Goal: Navigation & Orientation: Find specific page/section

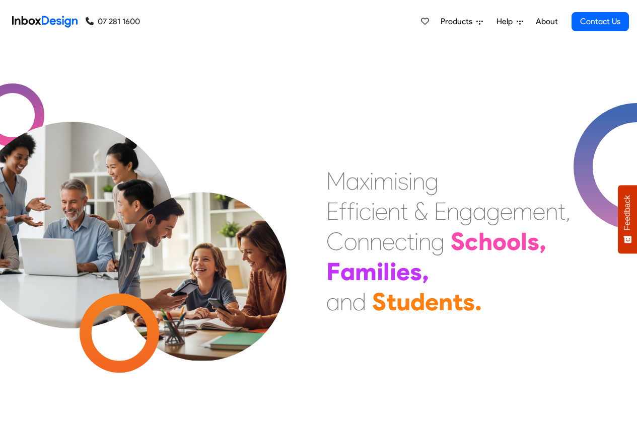
click at [545, 22] on link "About" at bounding box center [547, 22] width 28 height 20
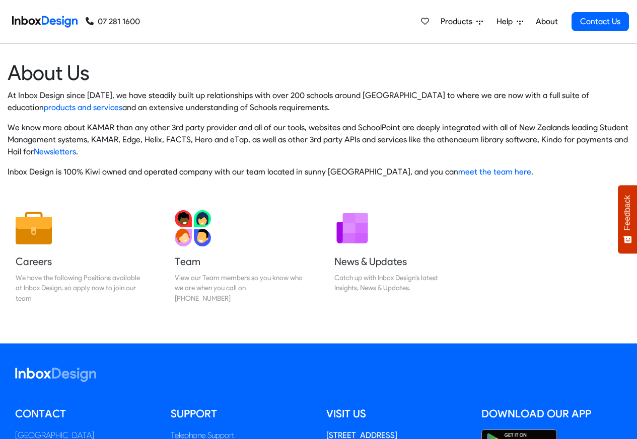
click at [54, 21] on img at bounding box center [44, 22] width 65 height 20
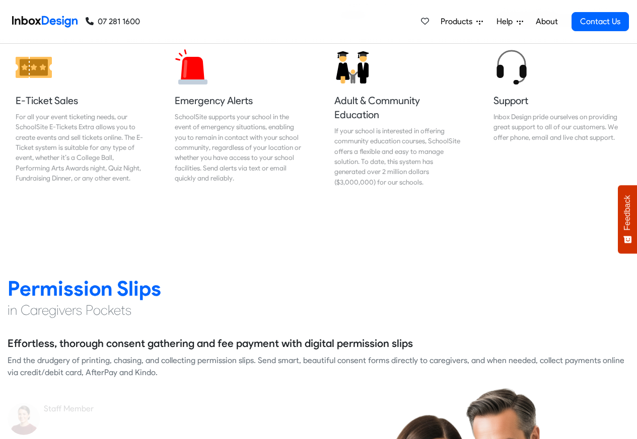
scroll to position [1208, 0]
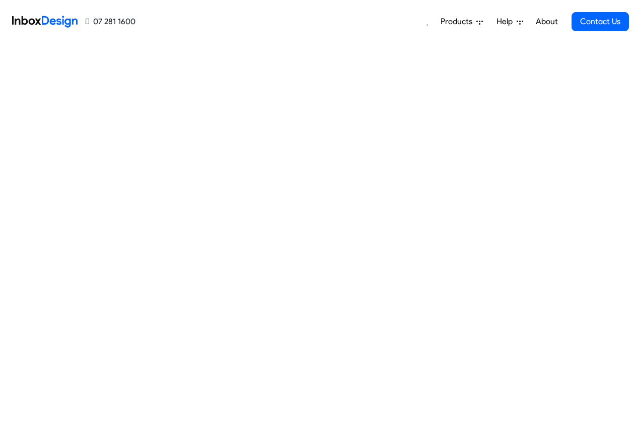
scroll to position [1210, 0]
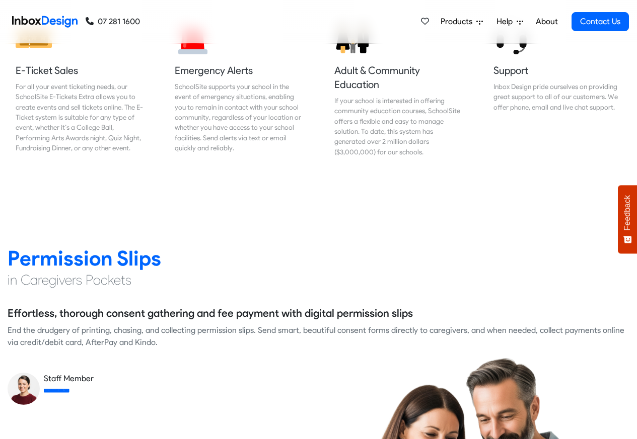
click at [46, 21] on img at bounding box center [44, 22] width 65 height 20
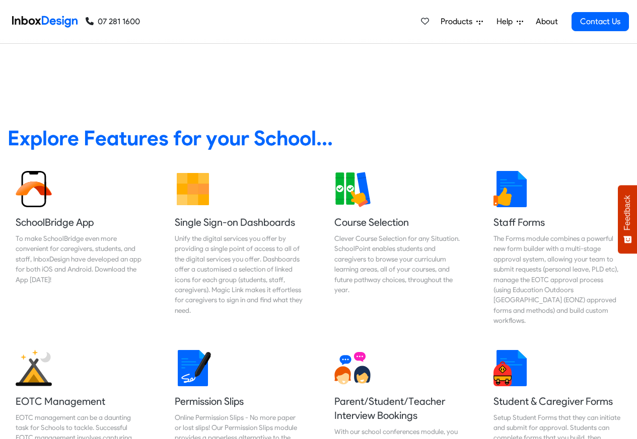
scroll to position [362, 0]
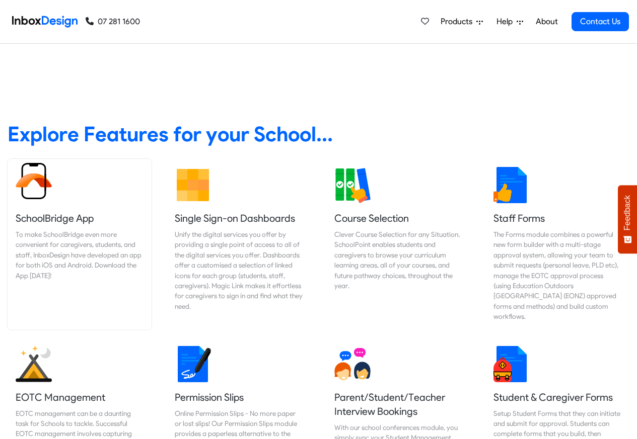
click at [97, 215] on h5 "SchoolBridge App" at bounding box center [80, 218] width 128 height 14
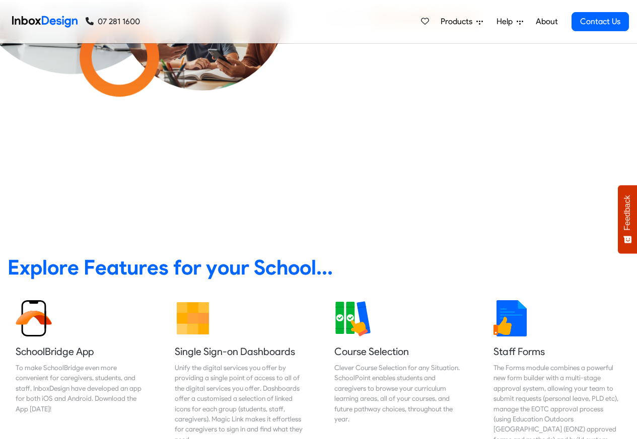
scroll to position [242, 0]
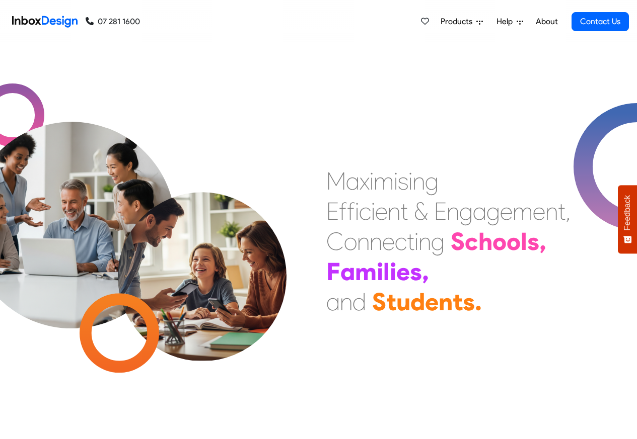
click at [547, 22] on link "About" at bounding box center [547, 22] width 28 height 20
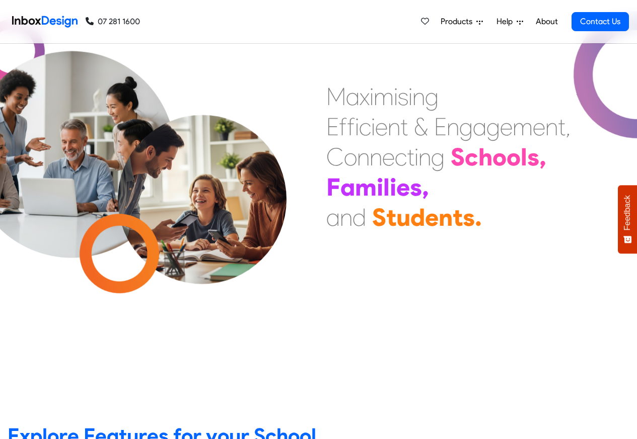
scroll to position [242, 0]
